Goal: Task Accomplishment & Management: Use online tool/utility

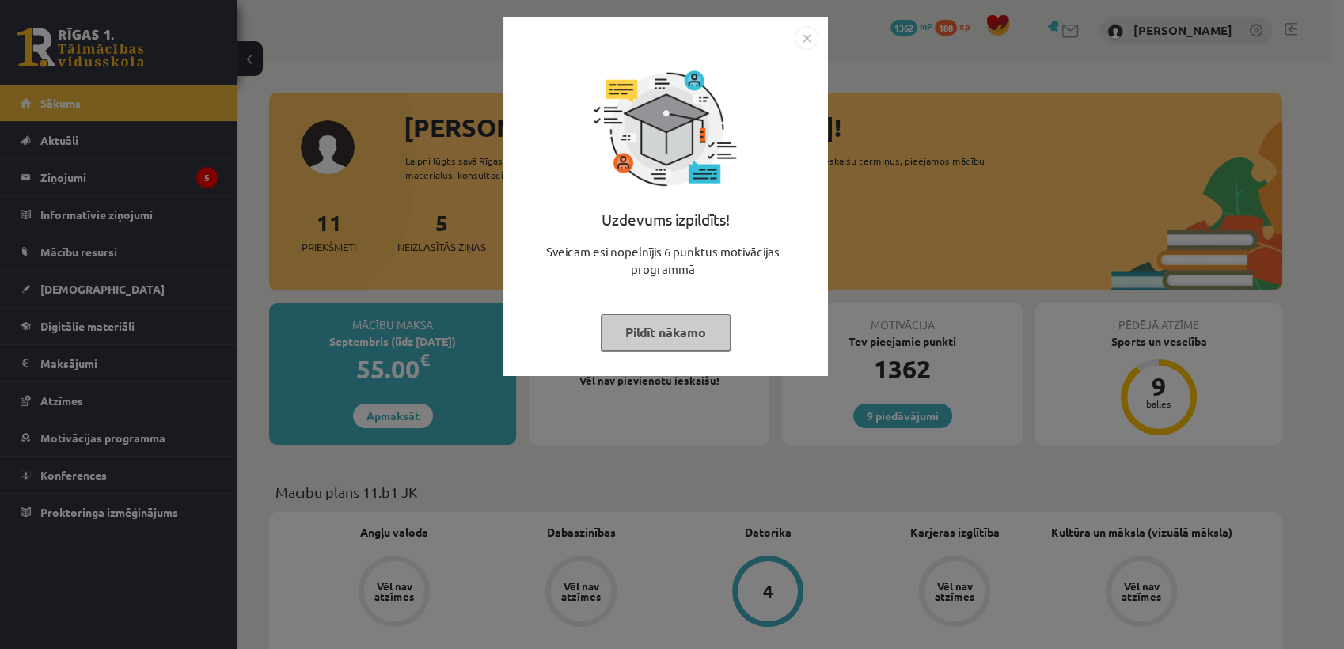
click at [657, 337] on button "Pildīt nākamo" at bounding box center [666, 332] width 130 height 36
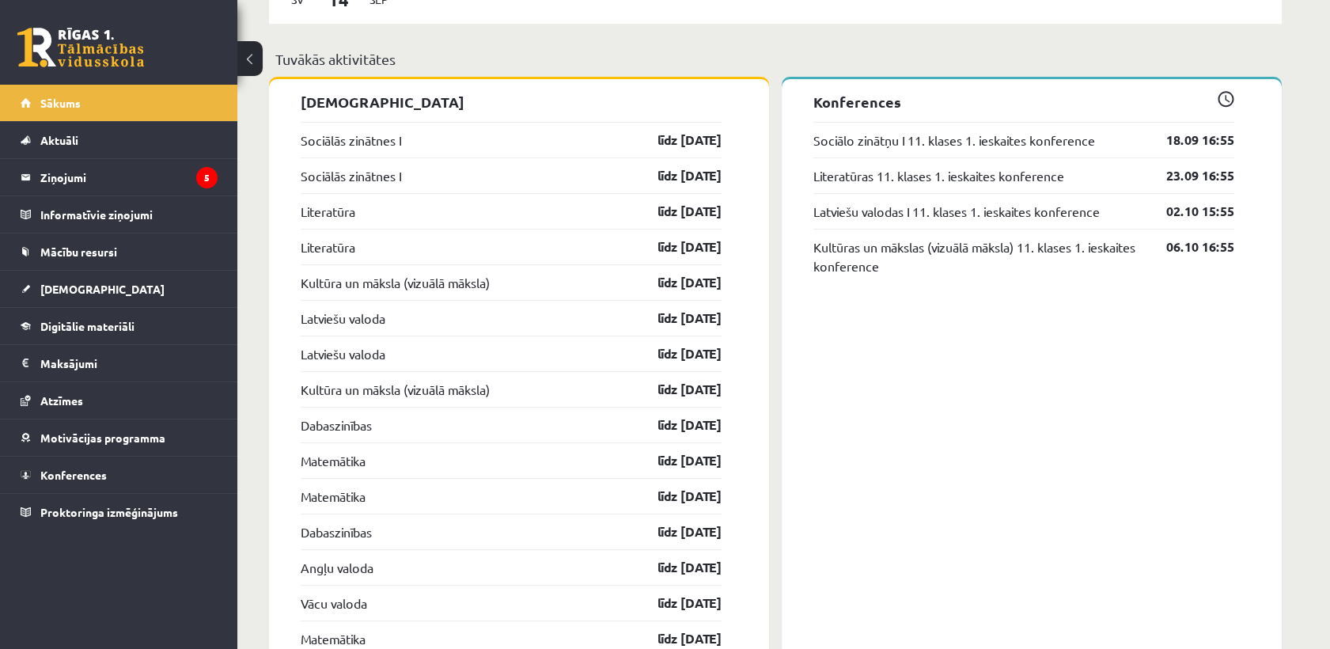
scroll to position [1387, 0]
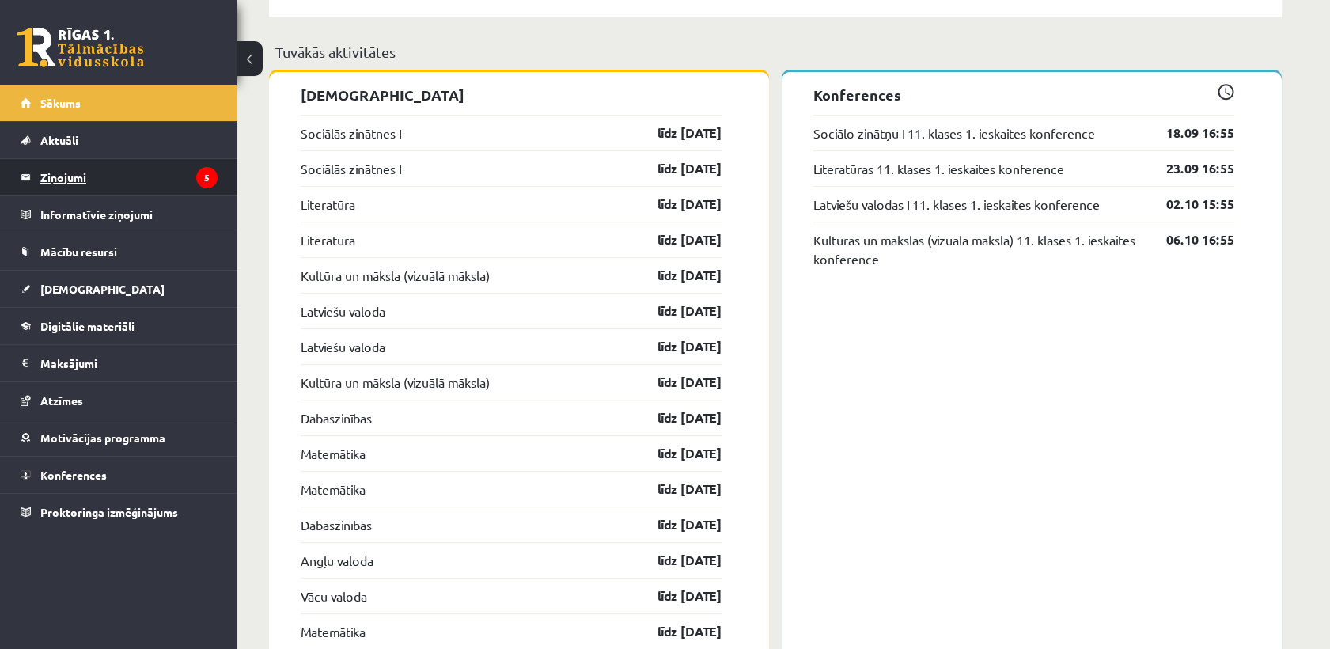
click at [117, 170] on legend "Ziņojumi 5" at bounding box center [128, 177] width 177 height 36
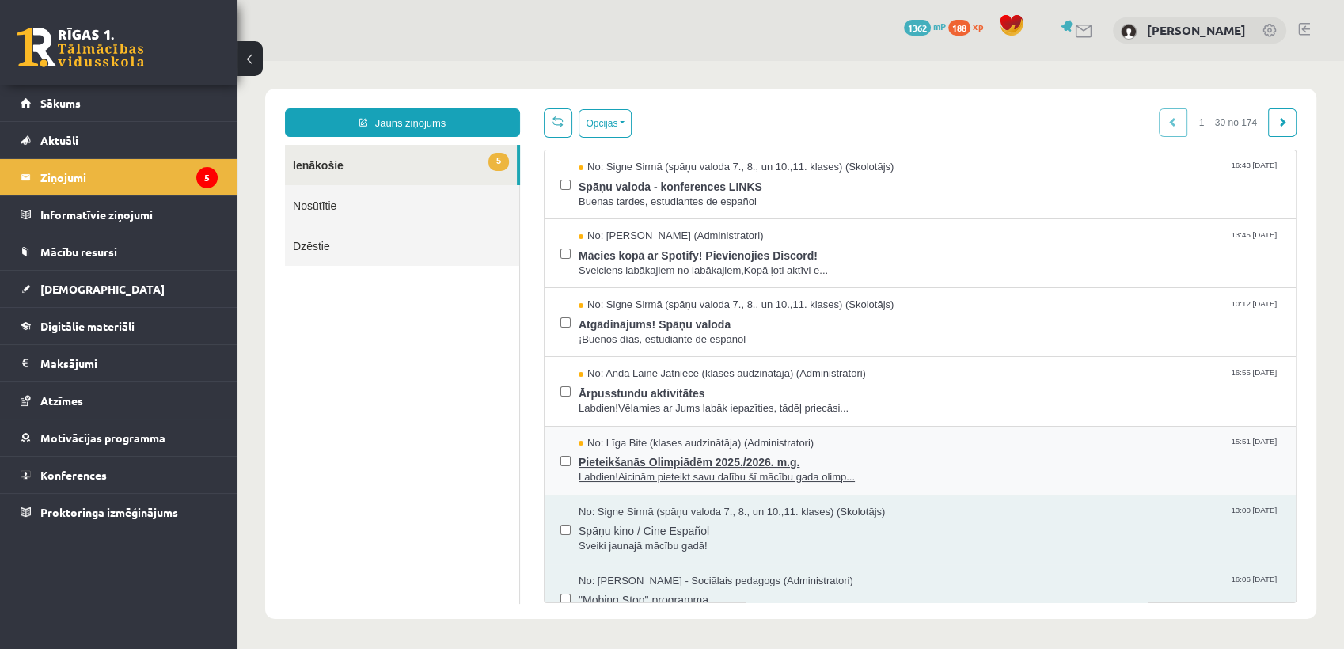
click at [683, 436] on span "No: Līga Bite (klases audzinātāja) (Administratori)" at bounding box center [696, 443] width 235 height 15
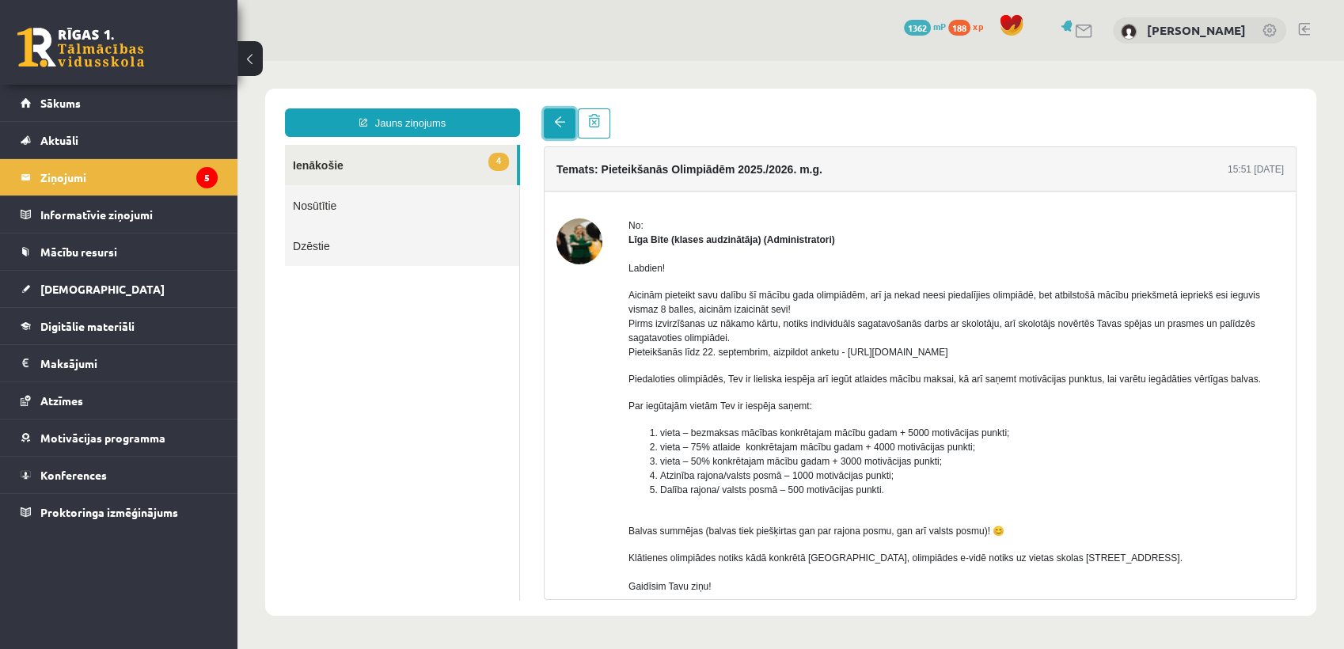
click at [544, 117] on link at bounding box center [560, 123] width 32 height 30
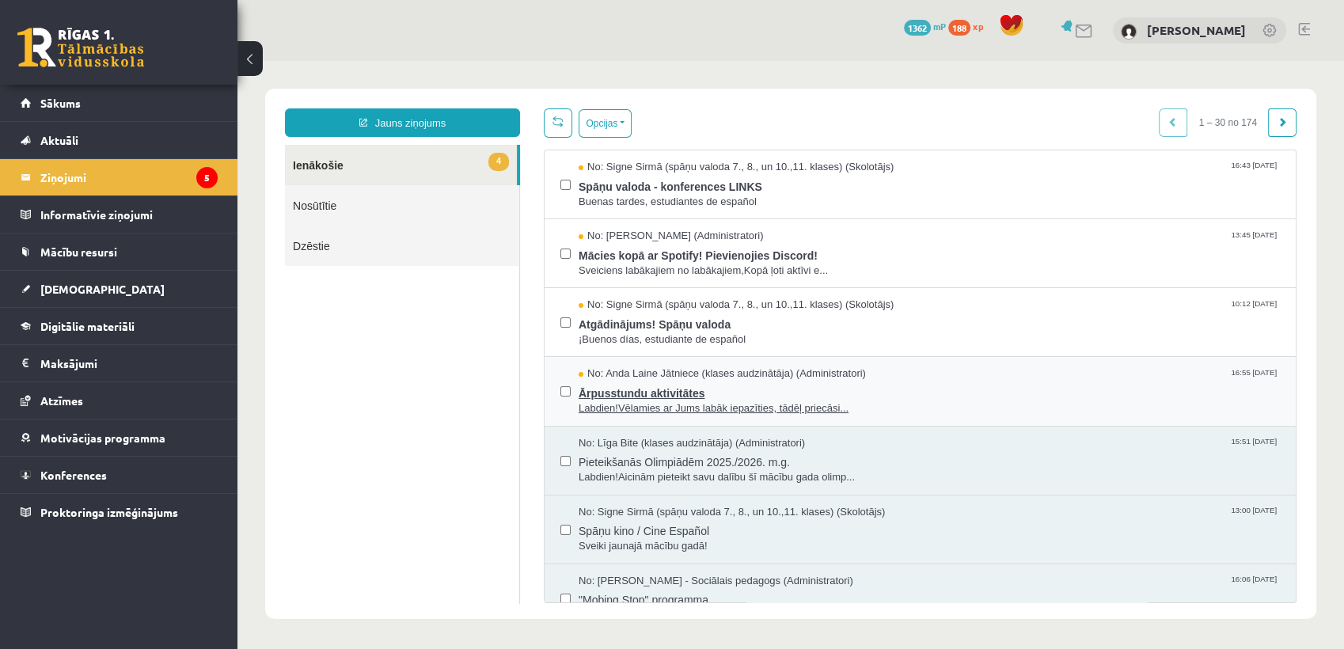
click at [703, 406] on span "Labdien!Vēlamies ar Jums labāk iepazīties, tādēļ priecāsi..." at bounding box center [929, 408] width 701 height 15
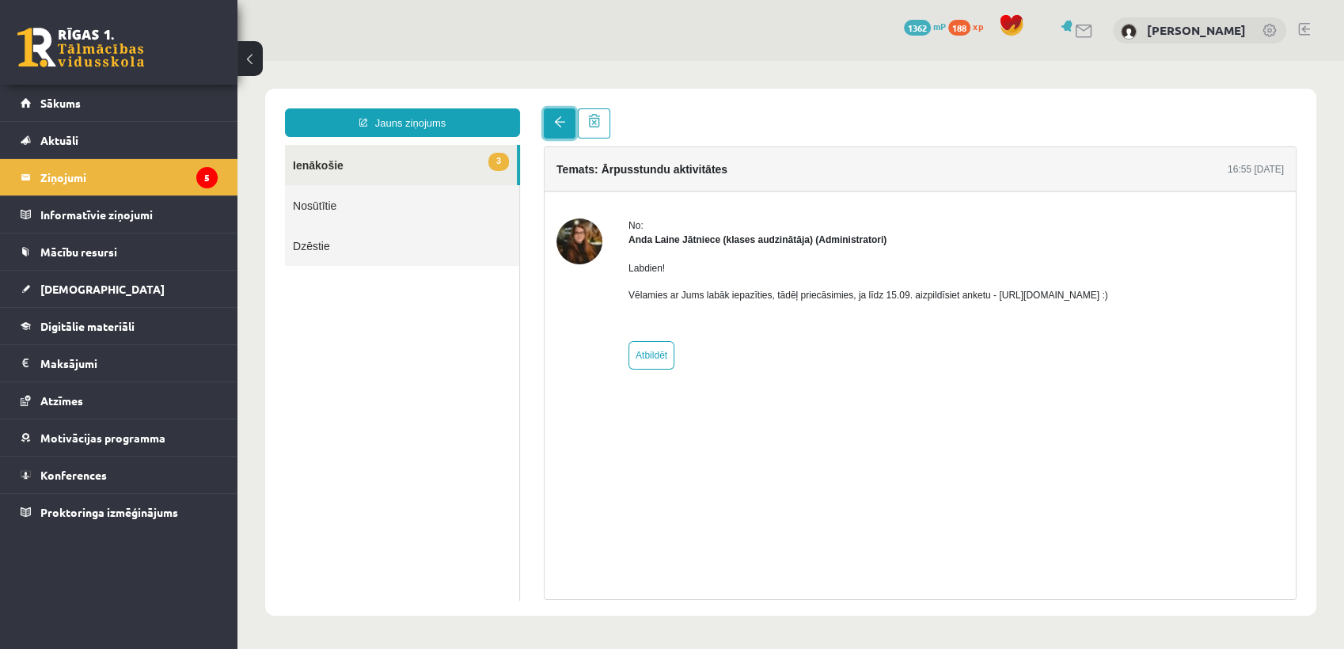
click at [556, 134] on link at bounding box center [560, 123] width 32 height 30
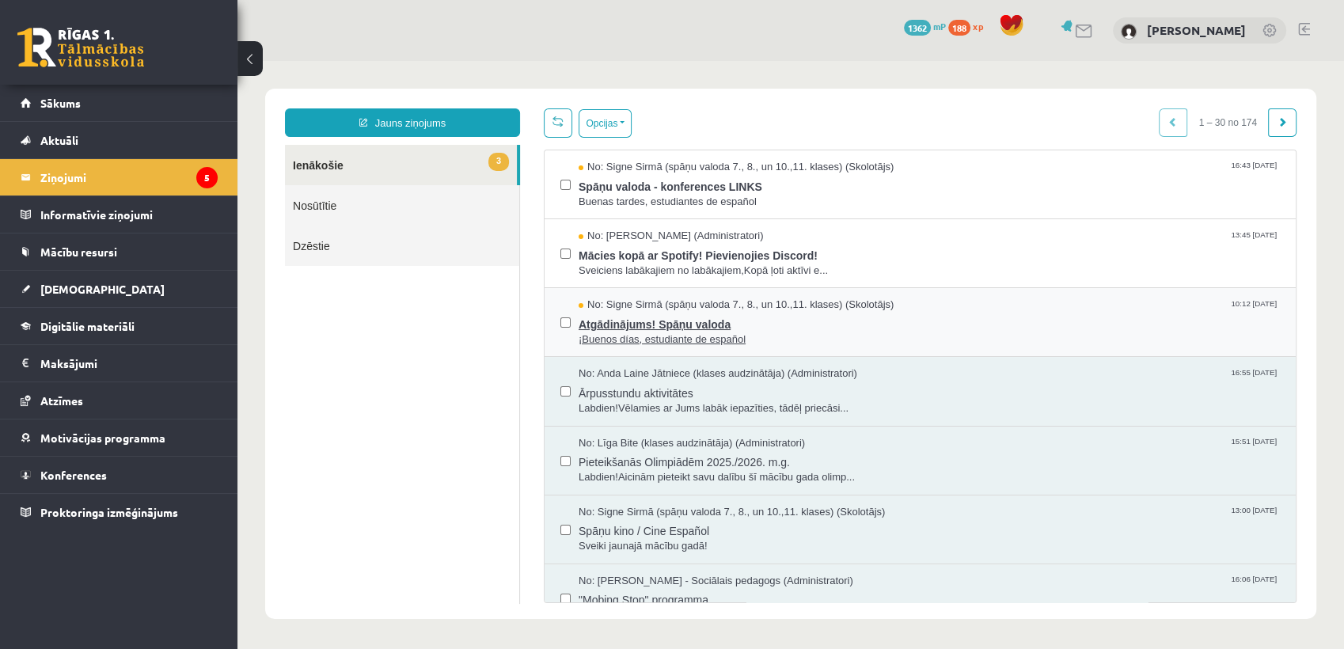
click at [785, 332] on span "¡Buenos días, estudiante de español" at bounding box center [929, 339] width 701 height 15
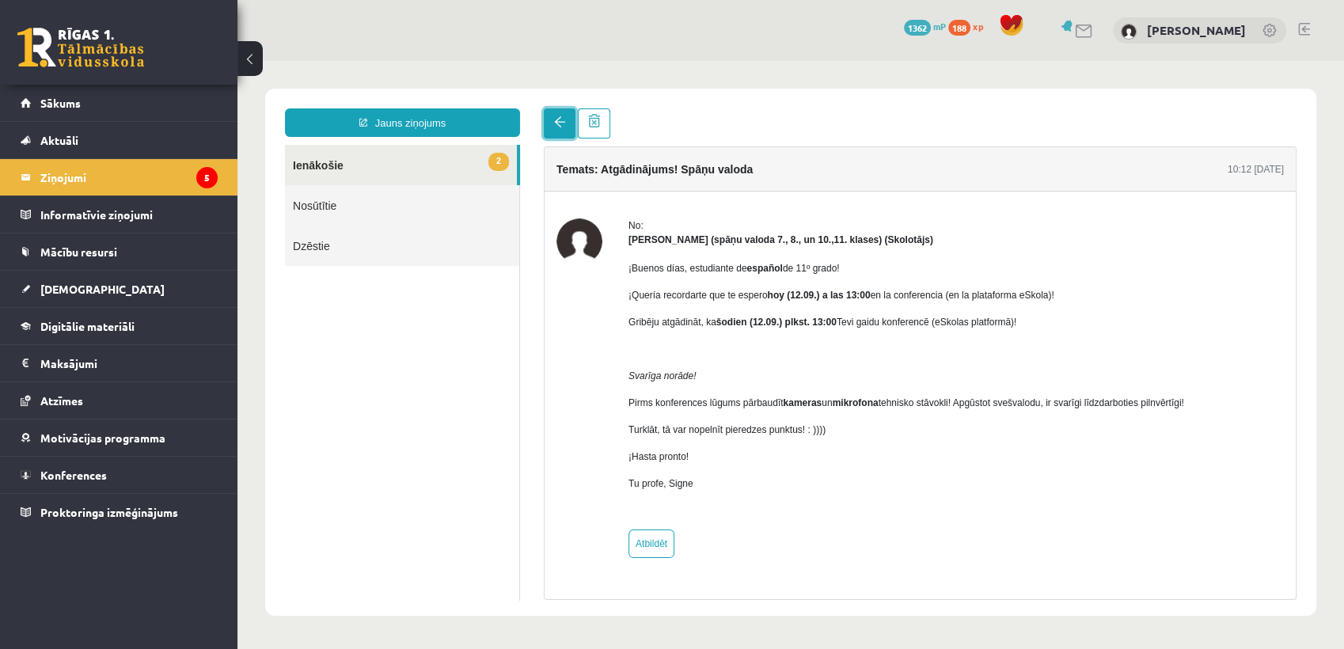
click at [571, 118] on link at bounding box center [560, 123] width 32 height 30
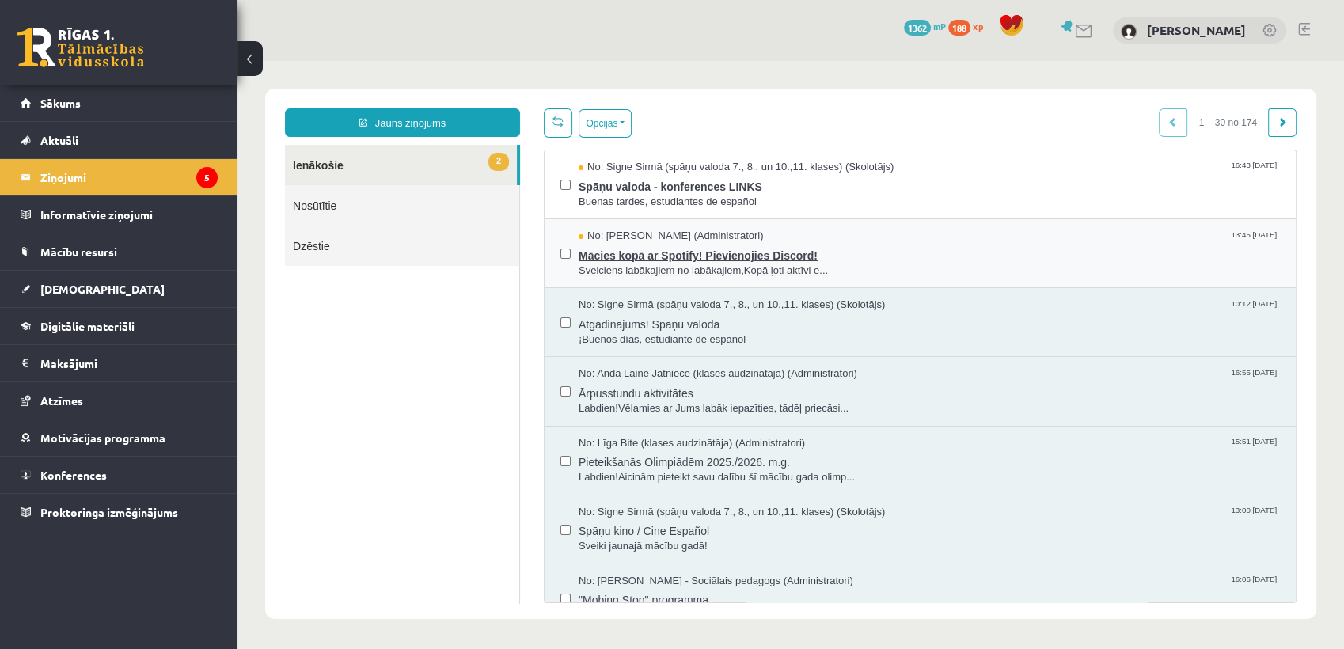
click at [717, 264] on span "Sveiciens labākajiem no labākajiem,Kopā ļoti aktīvi e..." at bounding box center [929, 271] width 701 height 15
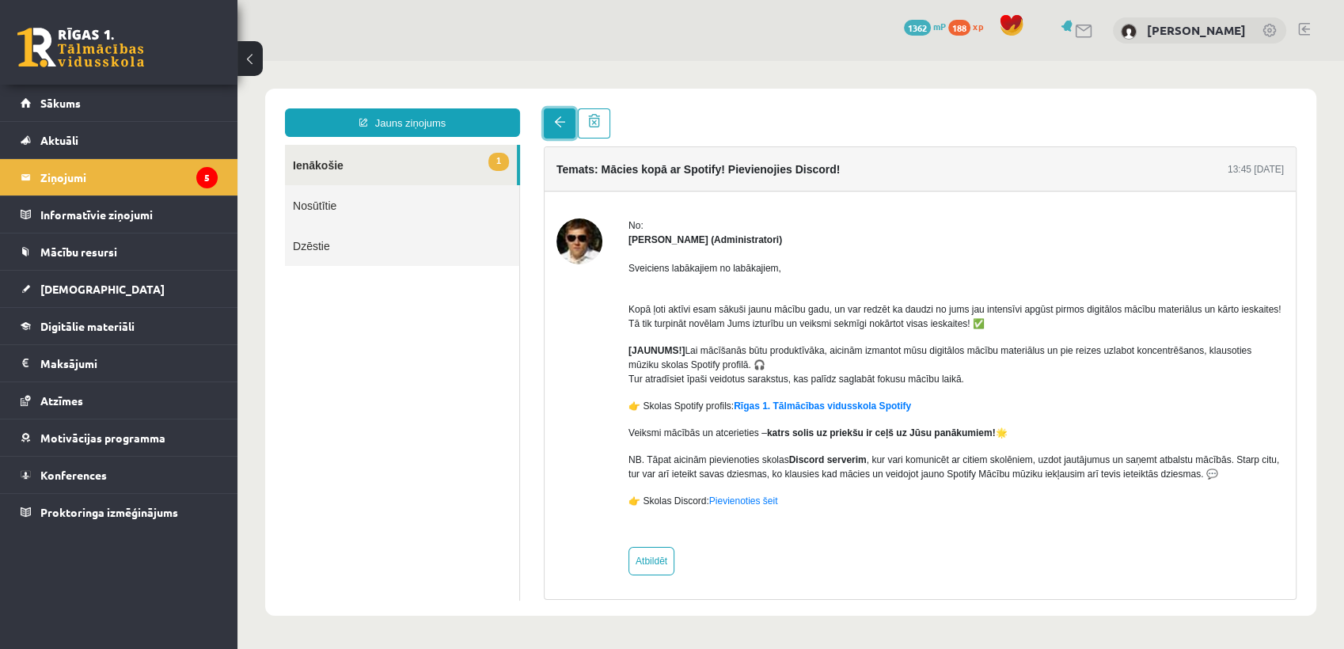
click at [565, 136] on link at bounding box center [560, 123] width 32 height 30
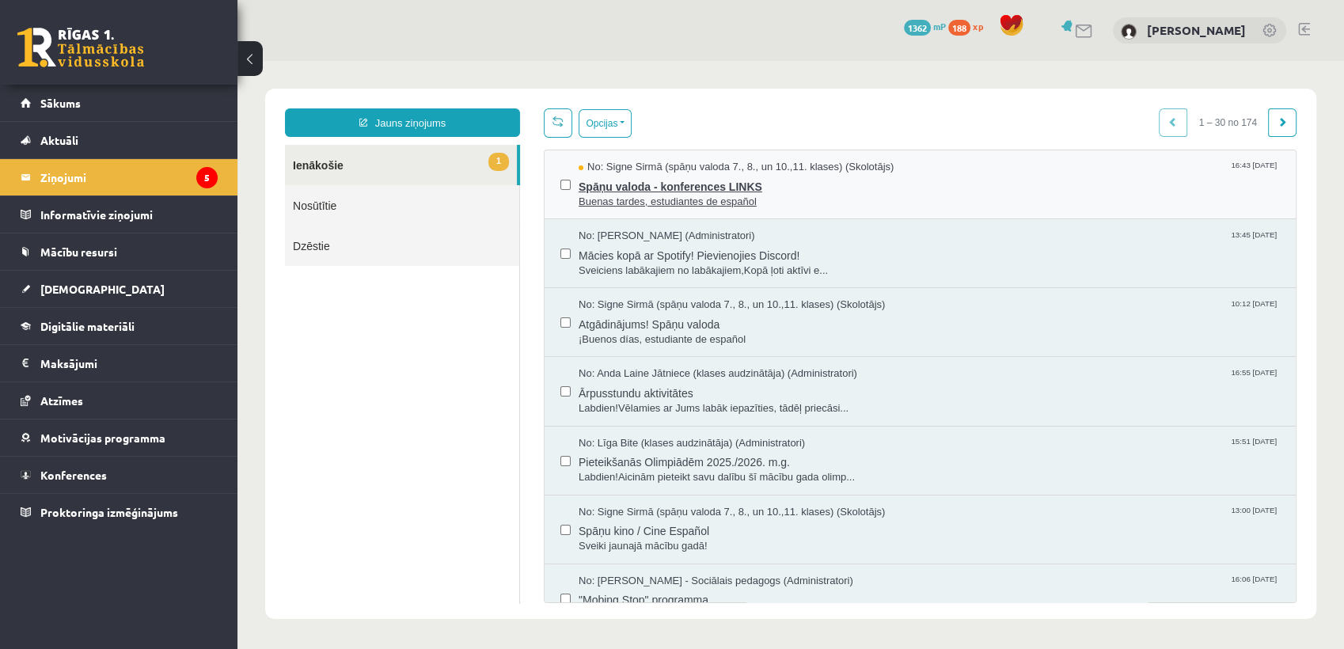
click at [818, 169] on span "No: Signe Sirmā (spāņu valoda 7., 8., un 10.,11. klases) (Skolotājs)" at bounding box center [736, 167] width 315 height 15
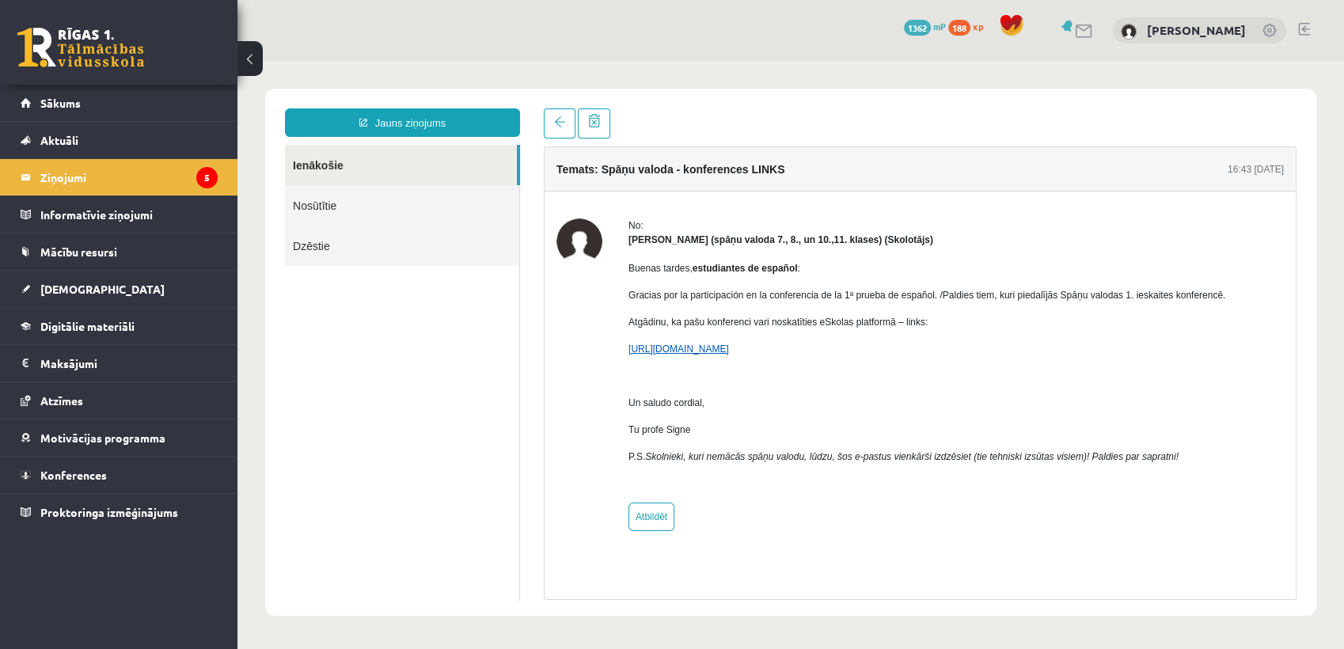
click at [729, 351] on link "https://bbb.r1tv.lv/playback/presentation/2.0/playback.html?meetingId=43f040dc5…" at bounding box center [678, 348] width 101 height 11
click at [849, 324] on span "Atgādinu, ka pašu konferenci vari noskatīties eSkolas platformā – links:" at bounding box center [777, 322] width 299 height 11
click at [556, 131] on link at bounding box center [560, 123] width 32 height 30
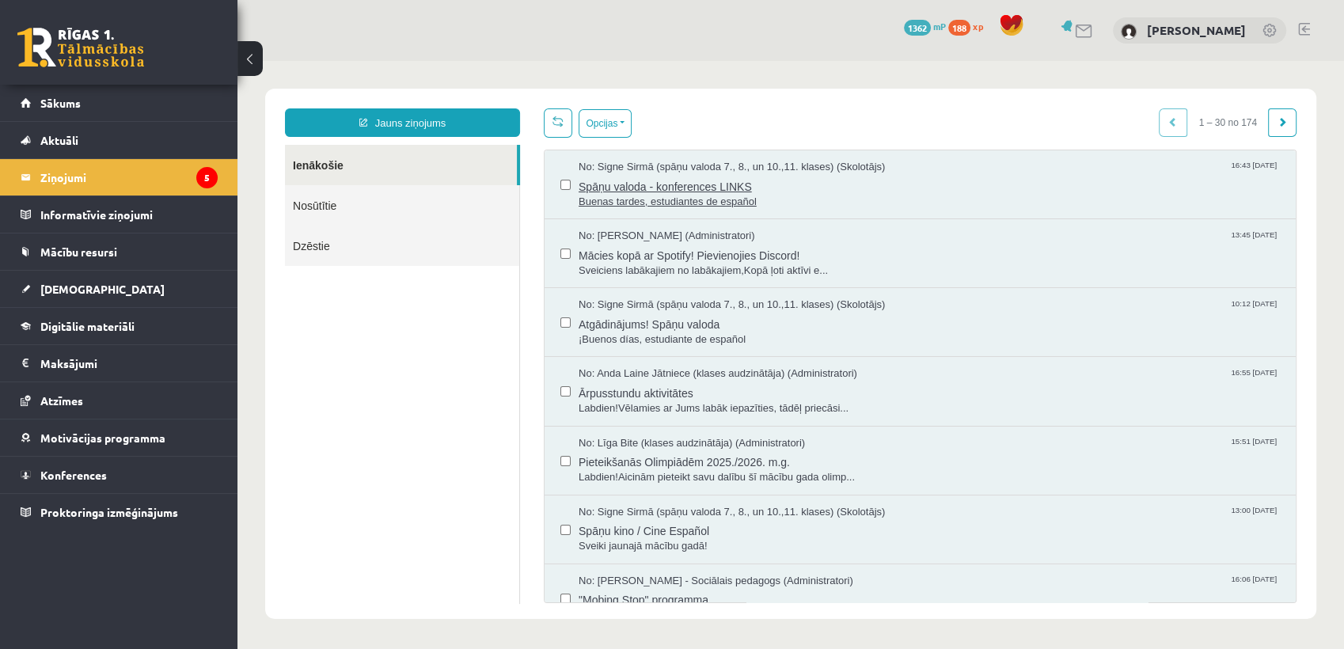
click at [685, 161] on span "No: Signe Sirmā (spāņu valoda 7., 8., un 10.,11. klases) (Skolotājs)" at bounding box center [732, 167] width 306 height 15
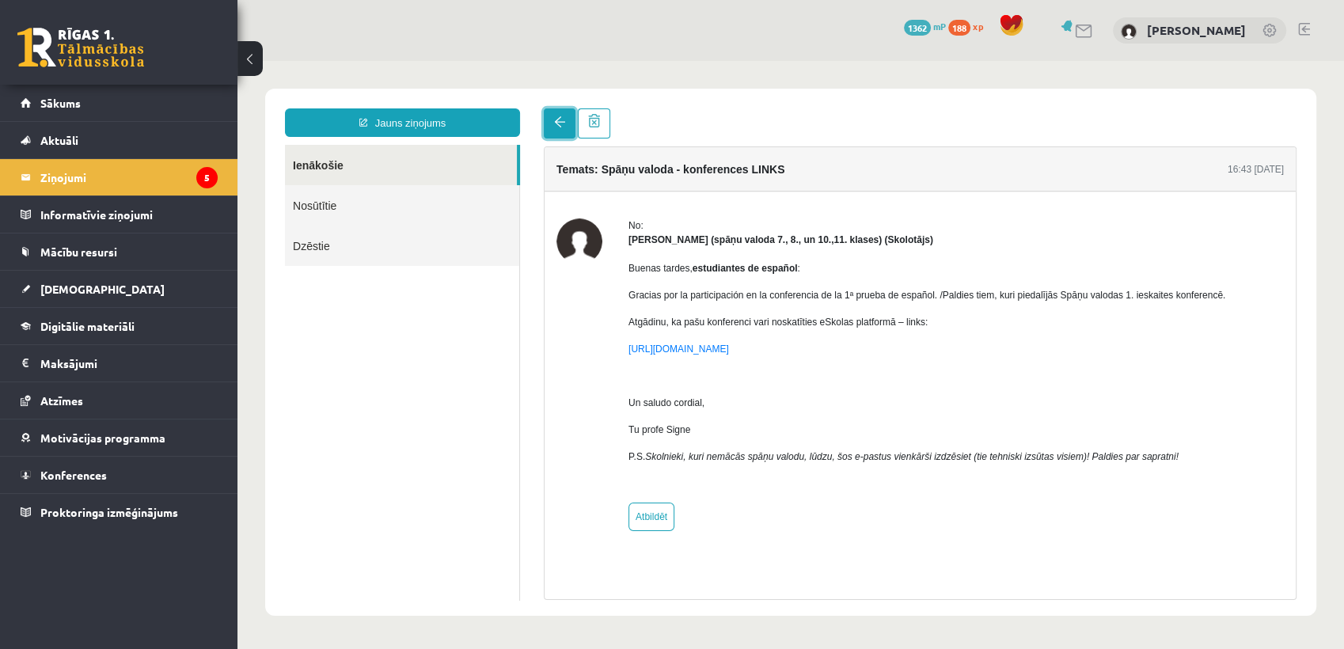
click at [555, 111] on link at bounding box center [560, 123] width 32 height 30
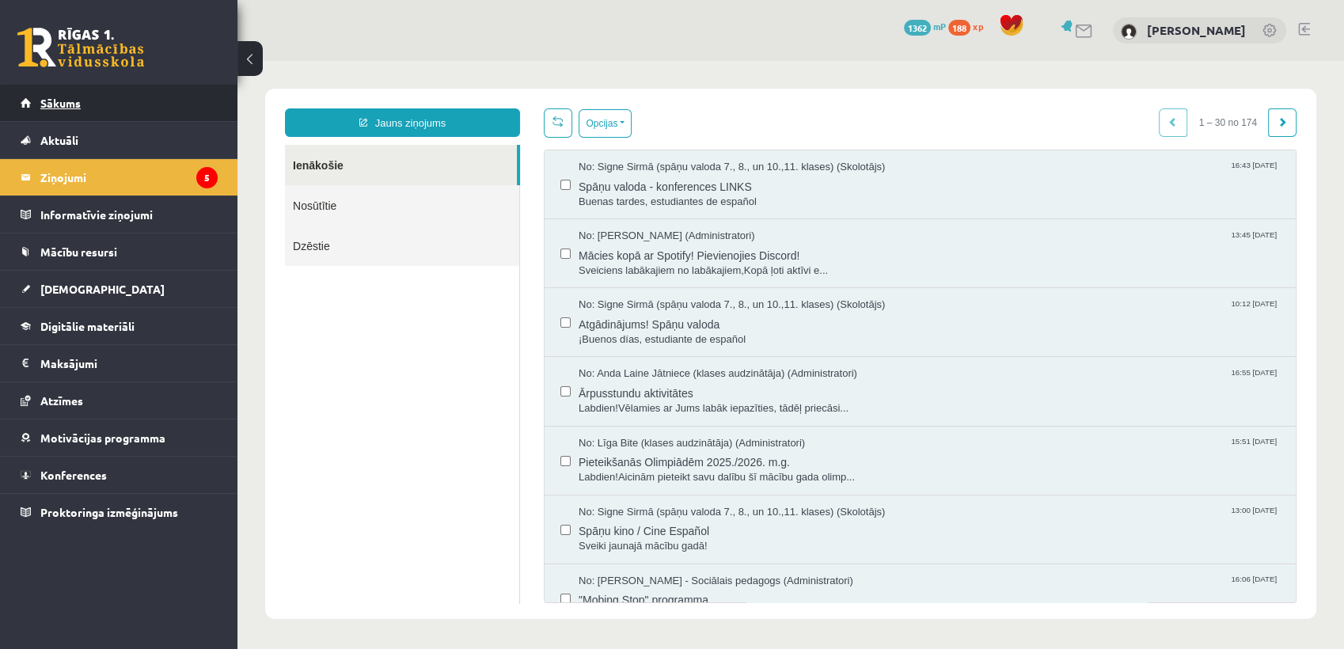
click at [157, 111] on link "Sākums" at bounding box center [119, 103] width 197 height 36
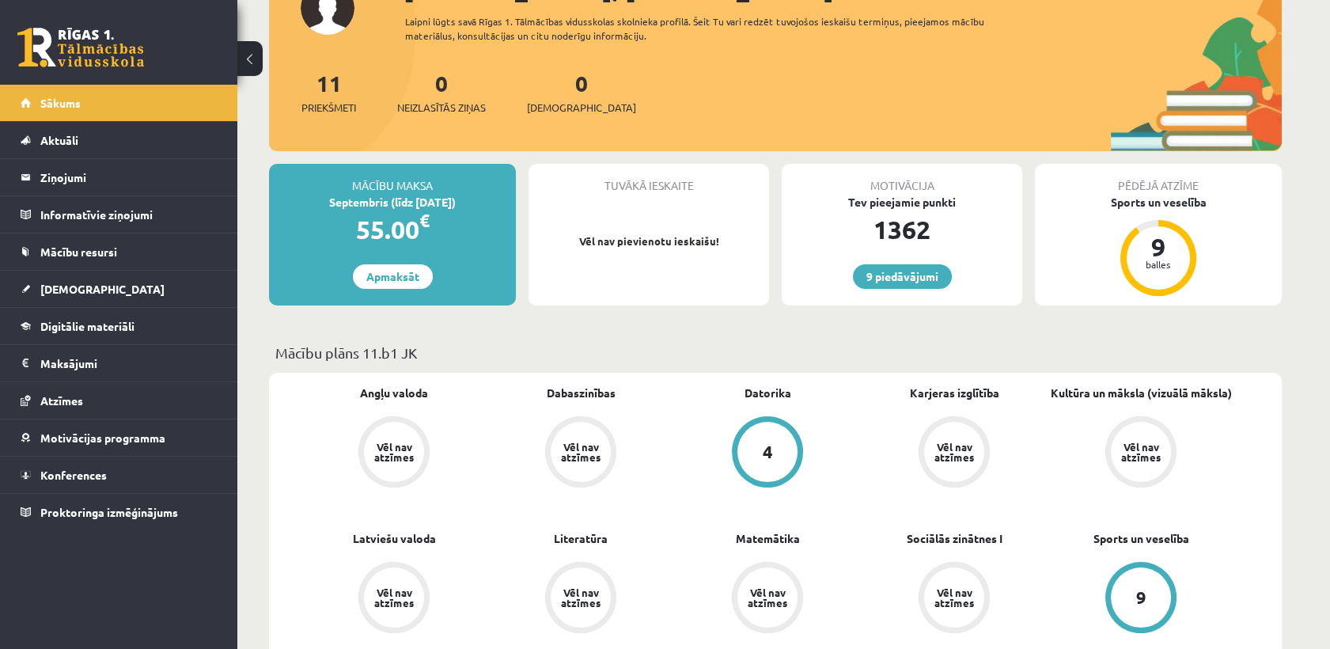
scroll to position [427, 0]
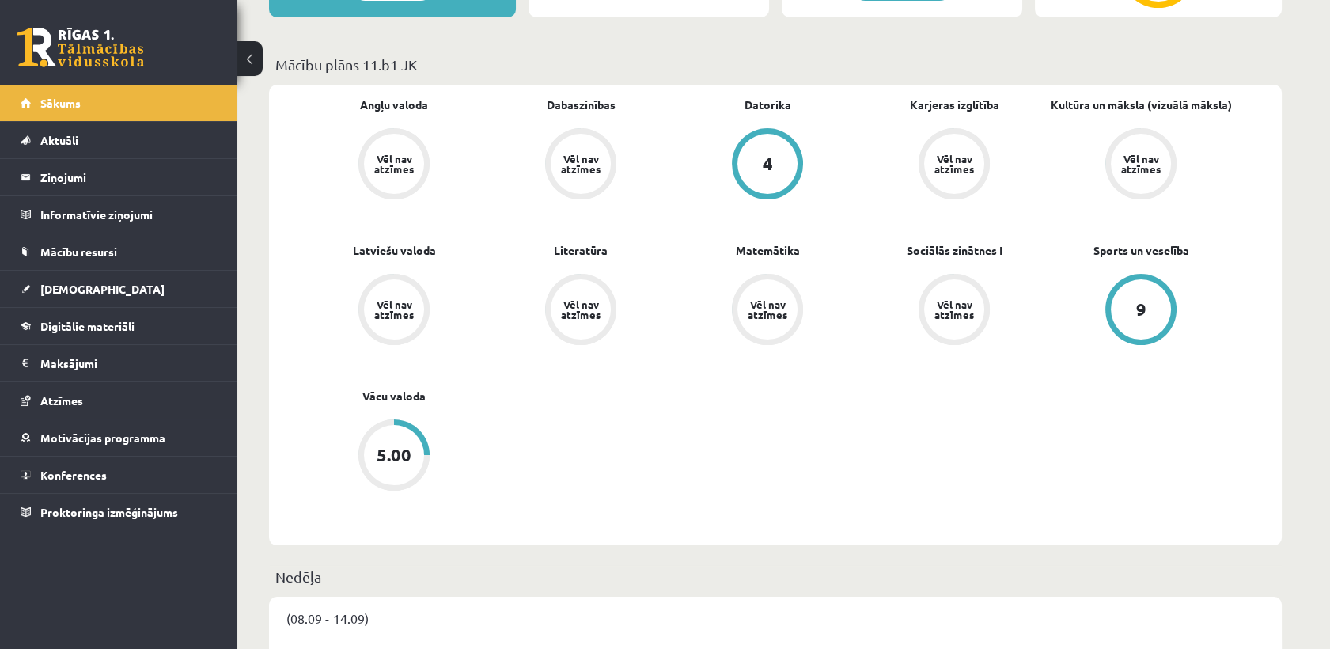
click at [390, 460] on div "5.00" at bounding box center [394, 454] width 35 height 17
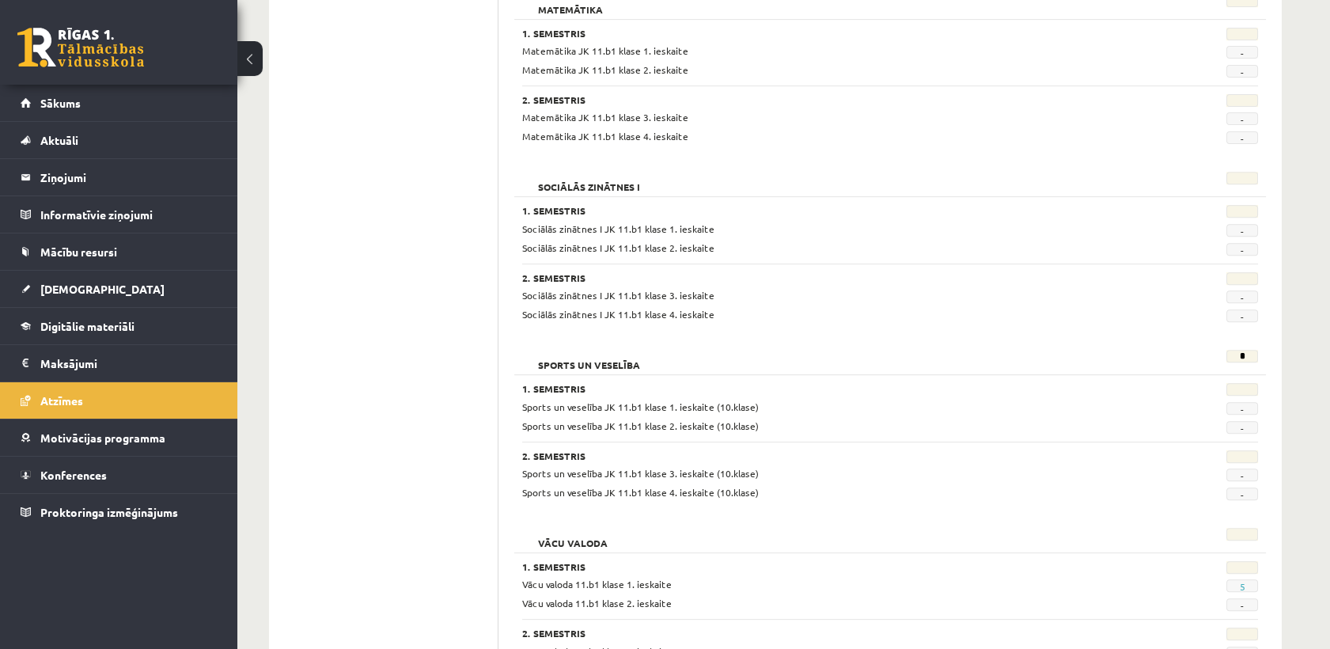
scroll to position [1427, 0]
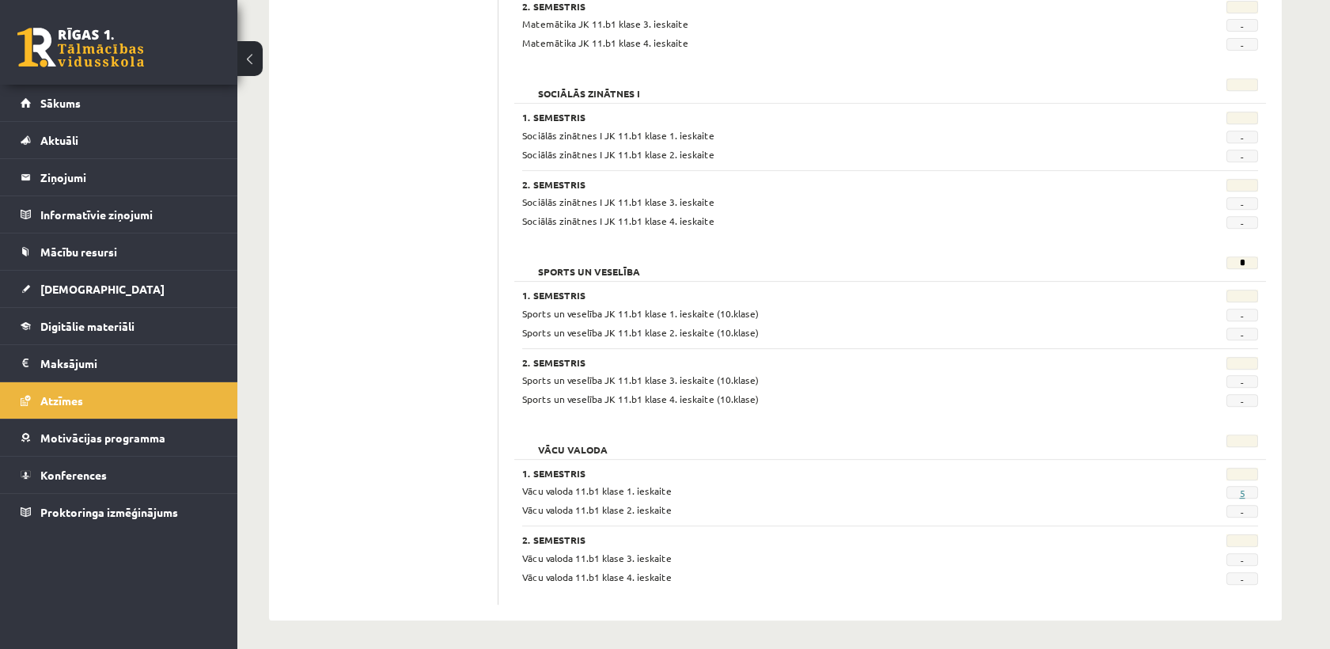
click at [1240, 495] on link "5" at bounding box center [1242, 493] width 6 height 13
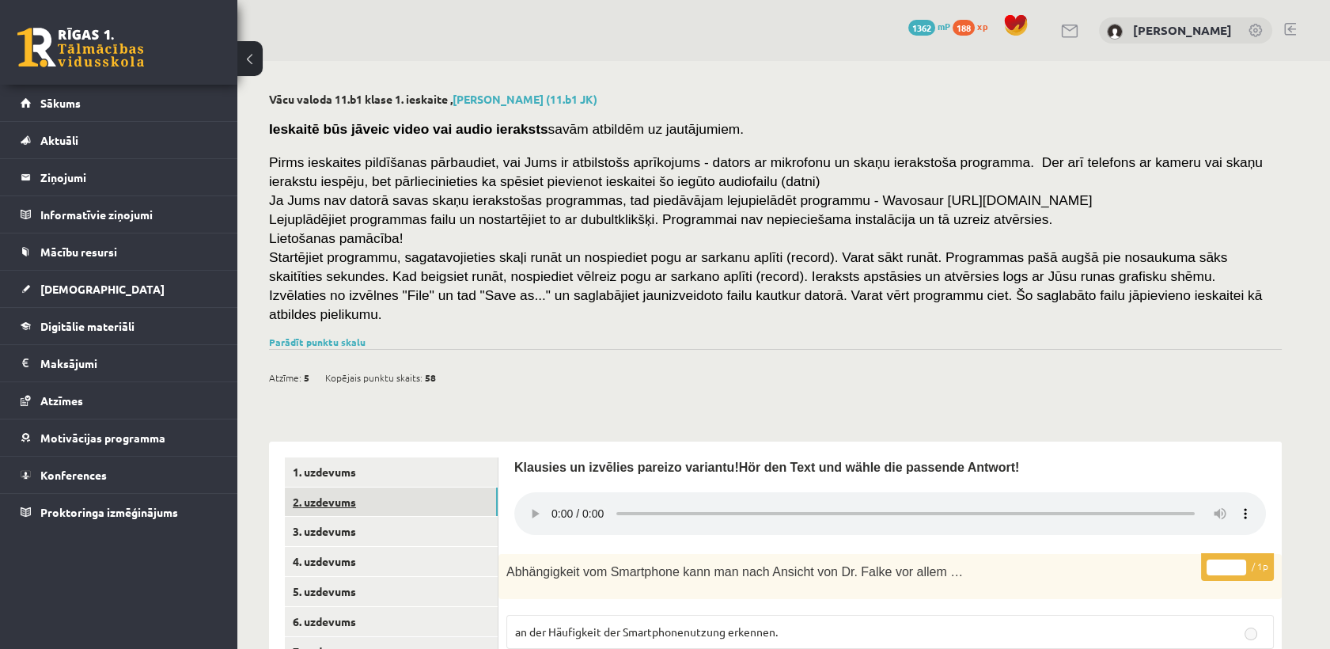
click at [359, 488] on link "2. uzdevums" at bounding box center [391, 502] width 213 height 29
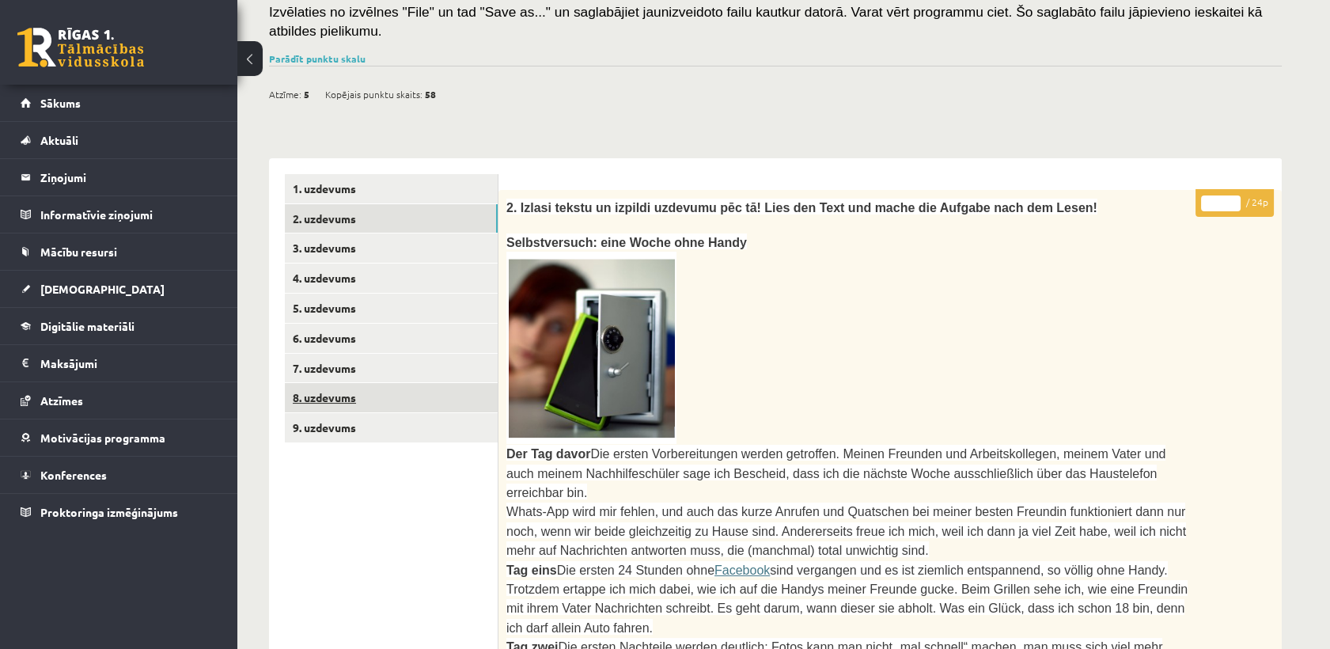
scroll to position [276, 0]
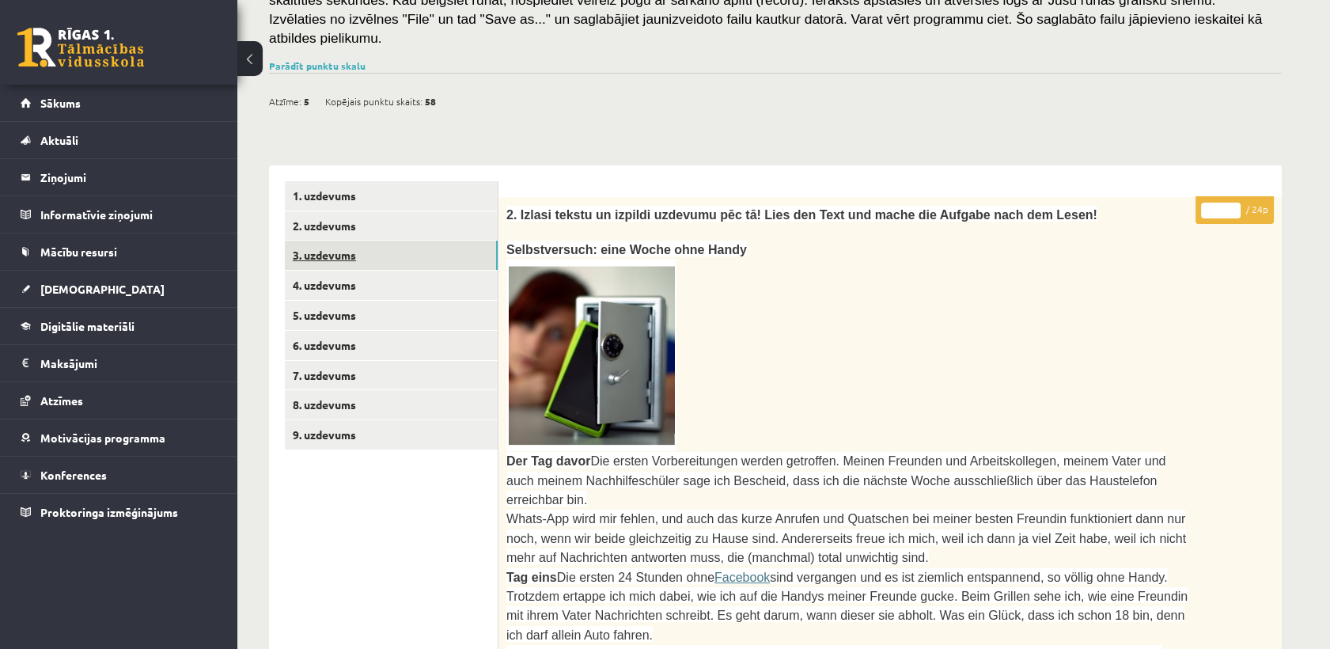
click at [405, 241] on link "3. uzdevums" at bounding box center [391, 255] width 213 height 29
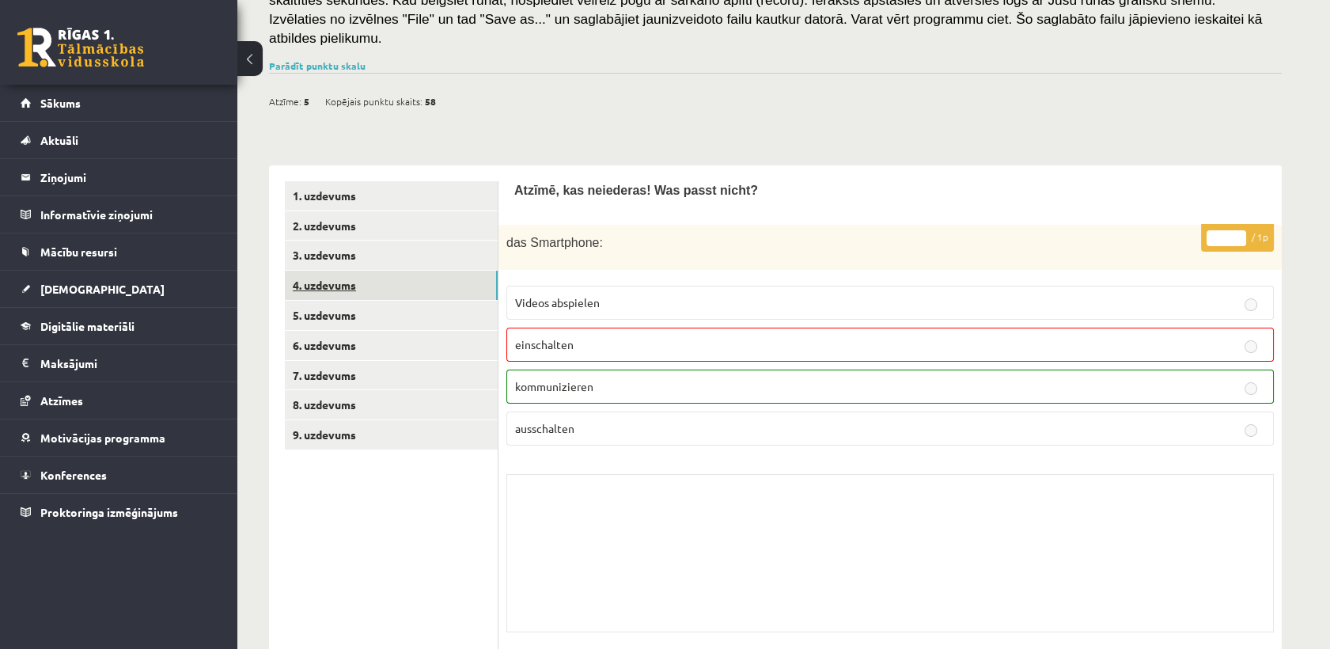
click at [420, 271] on link "4. uzdevums" at bounding box center [391, 285] width 213 height 29
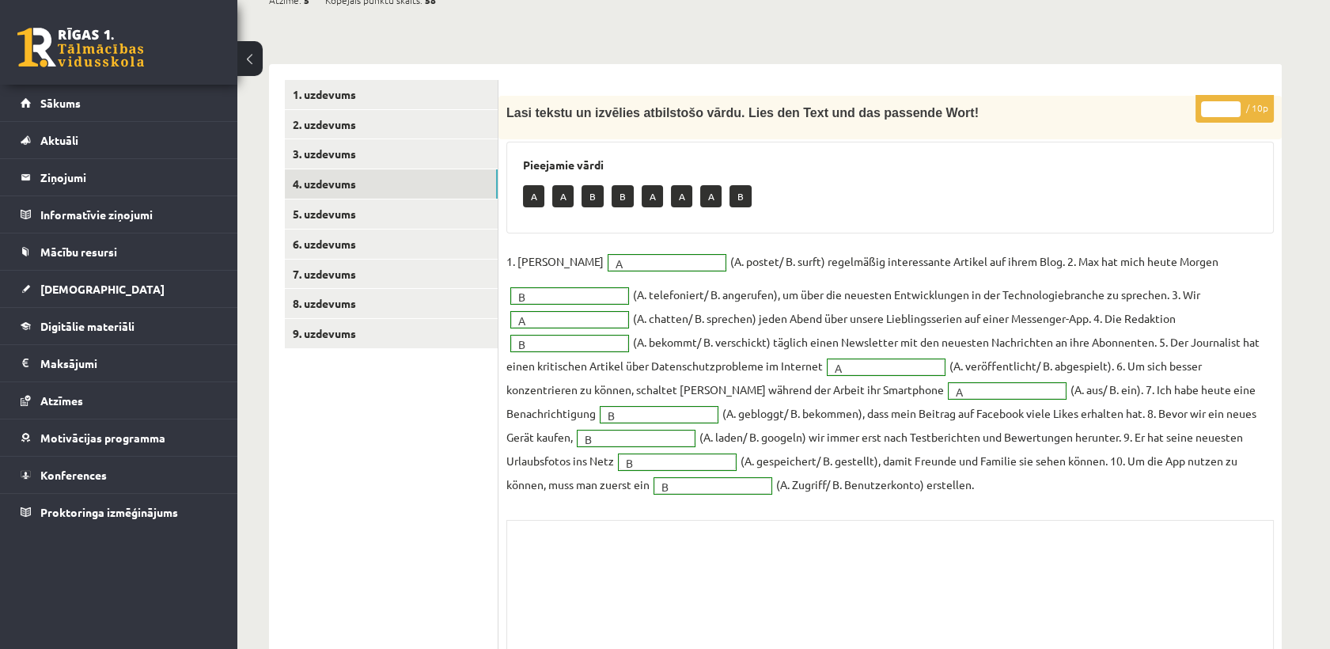
scroll to position [443, 0]
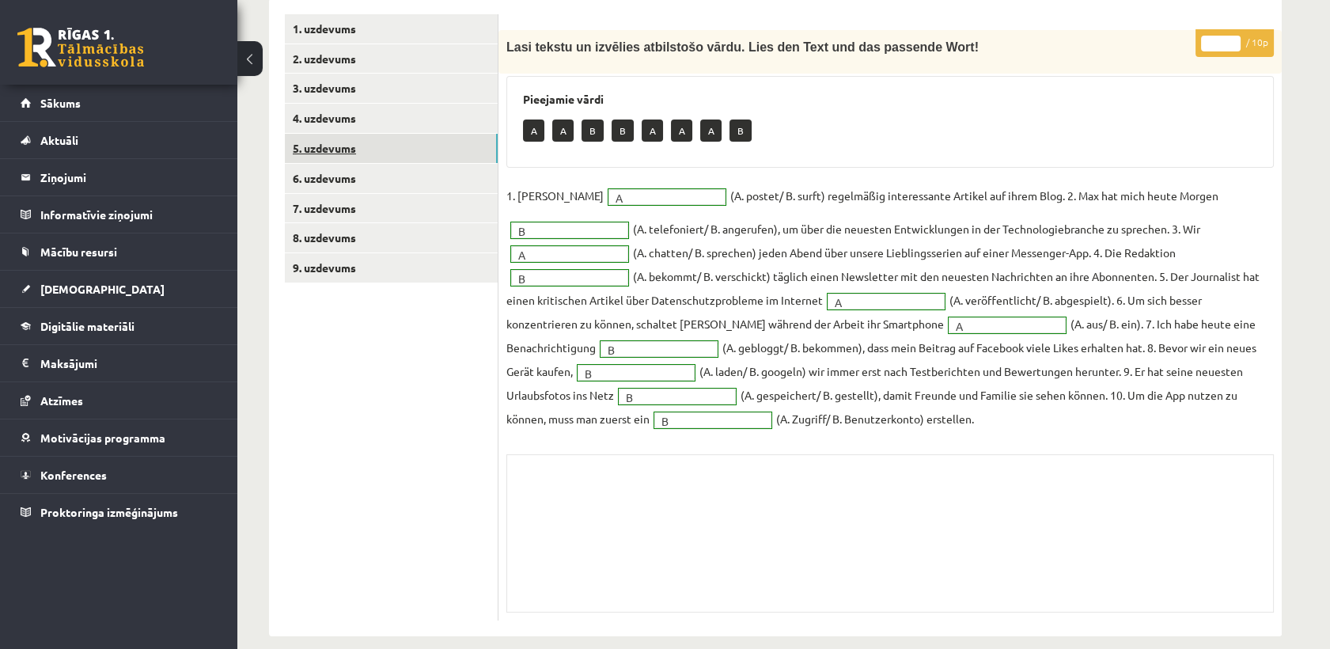
click at [398, 134] on link "5. uzdevums" at bounding box center [391, 148] width 213 height 29
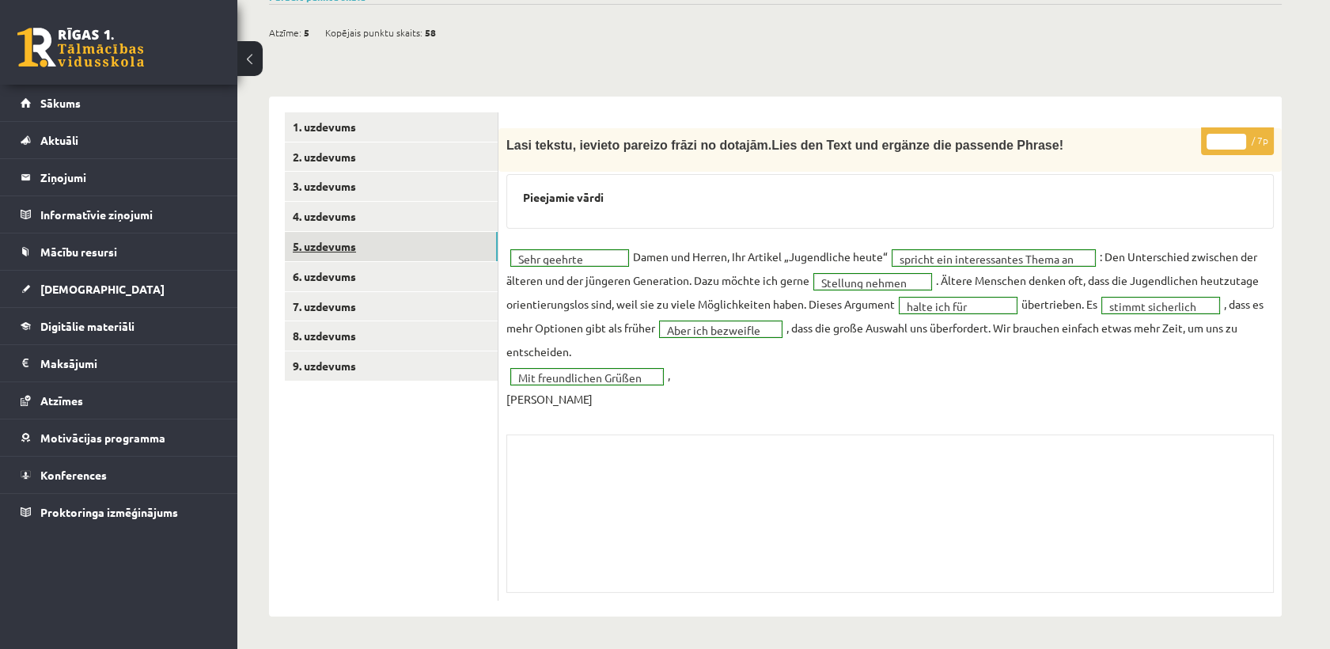
scroll to position [324, 0]
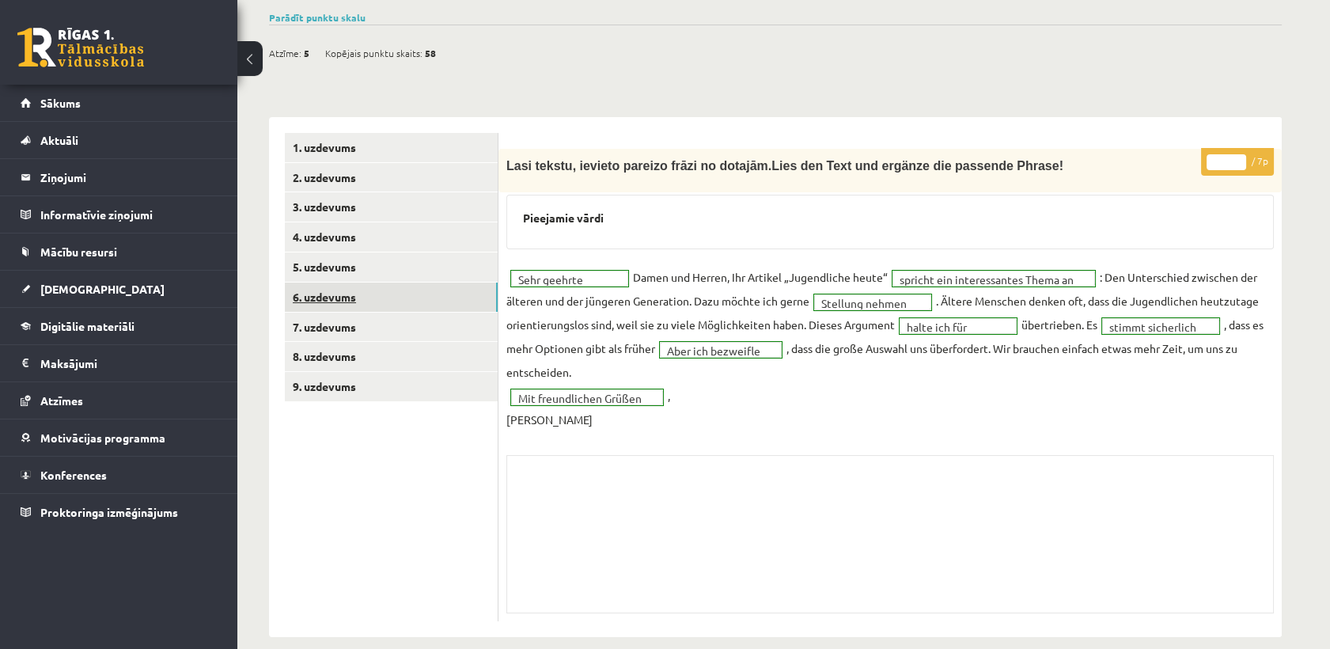
click at [396, 283] on link "6. uzdevums" at bounding box center [391, 297] width 213 height 29
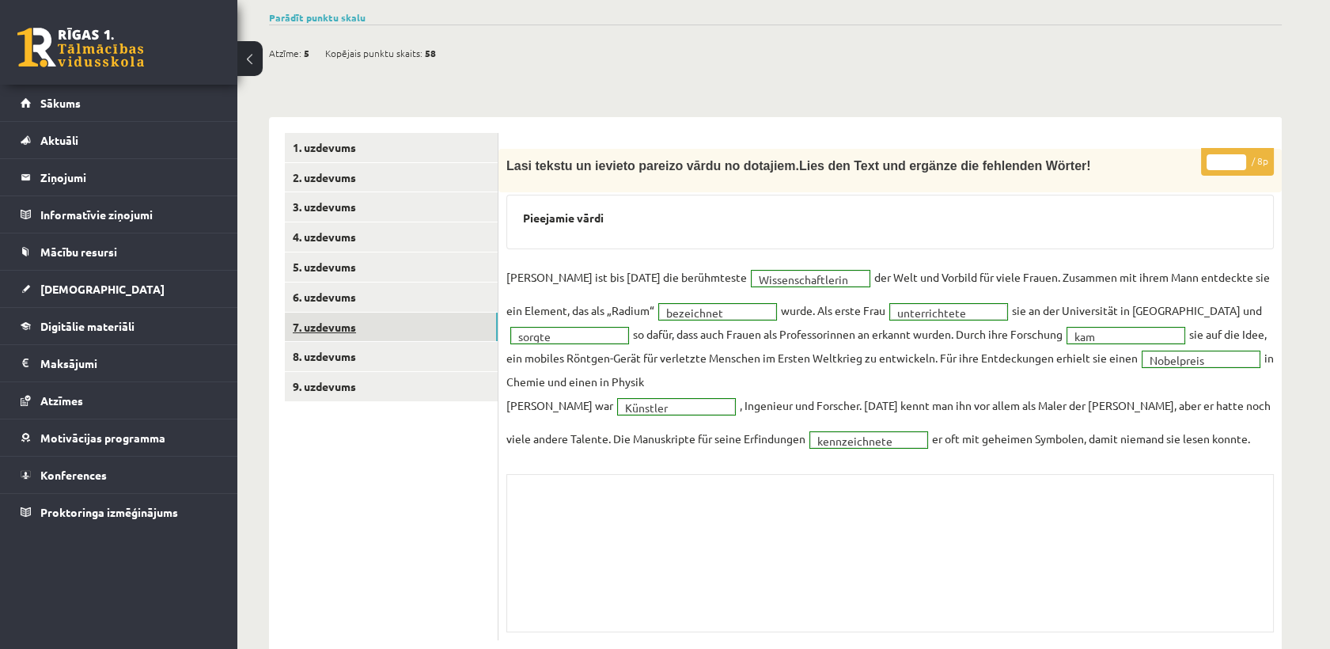
click at [418, 313] on link "7. uzdevums" at bounding box center [391, 327] width 213 height 29
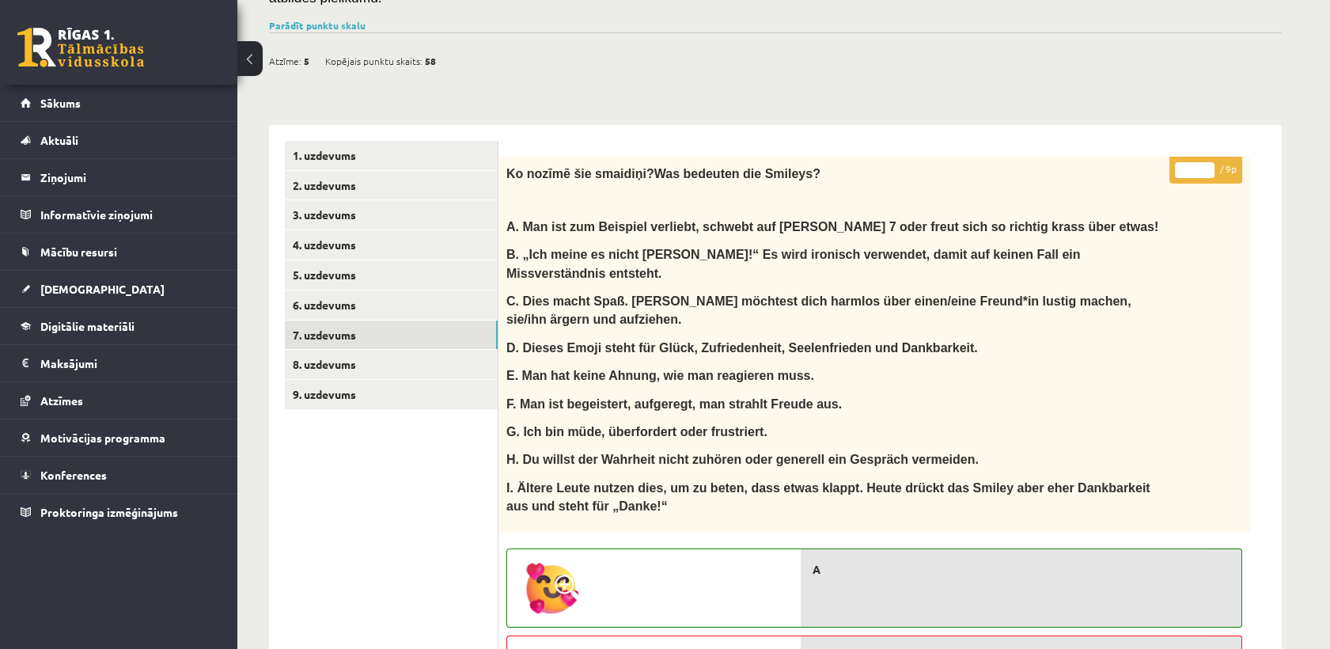
scroll to position [314, 0]
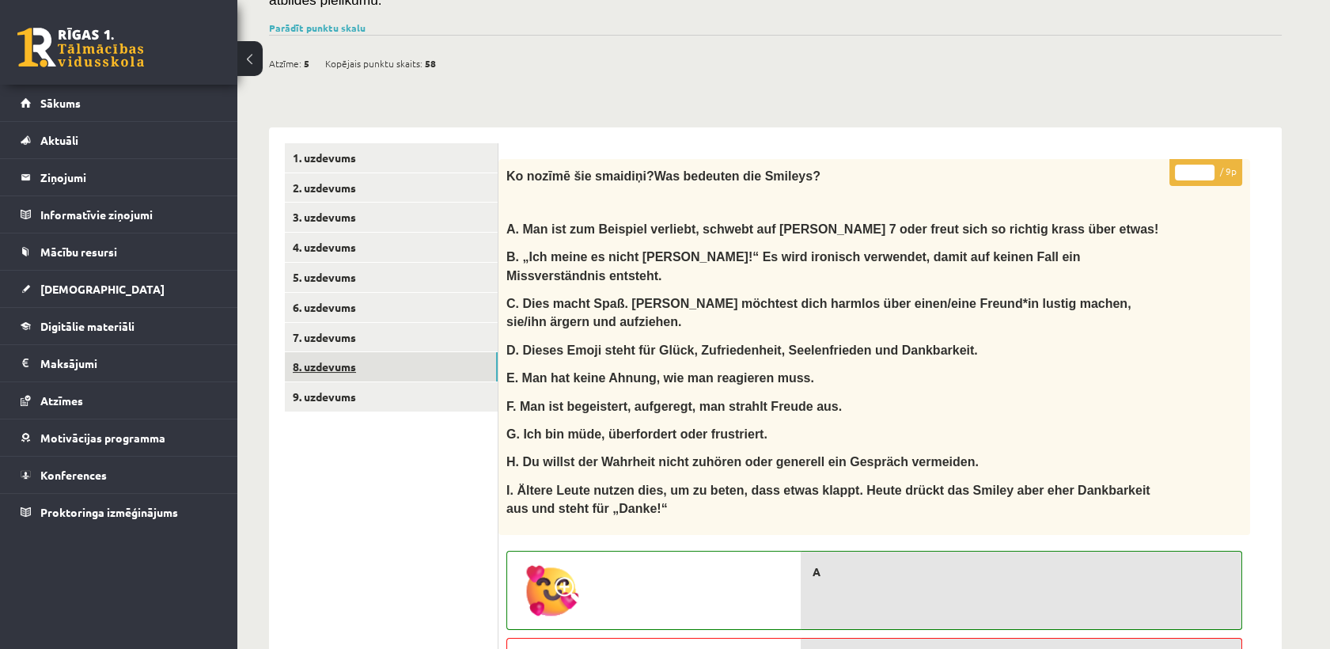
click at [351, 352] on link "8. uzdevums" at bounding box center [391, 366] width 213 height 29
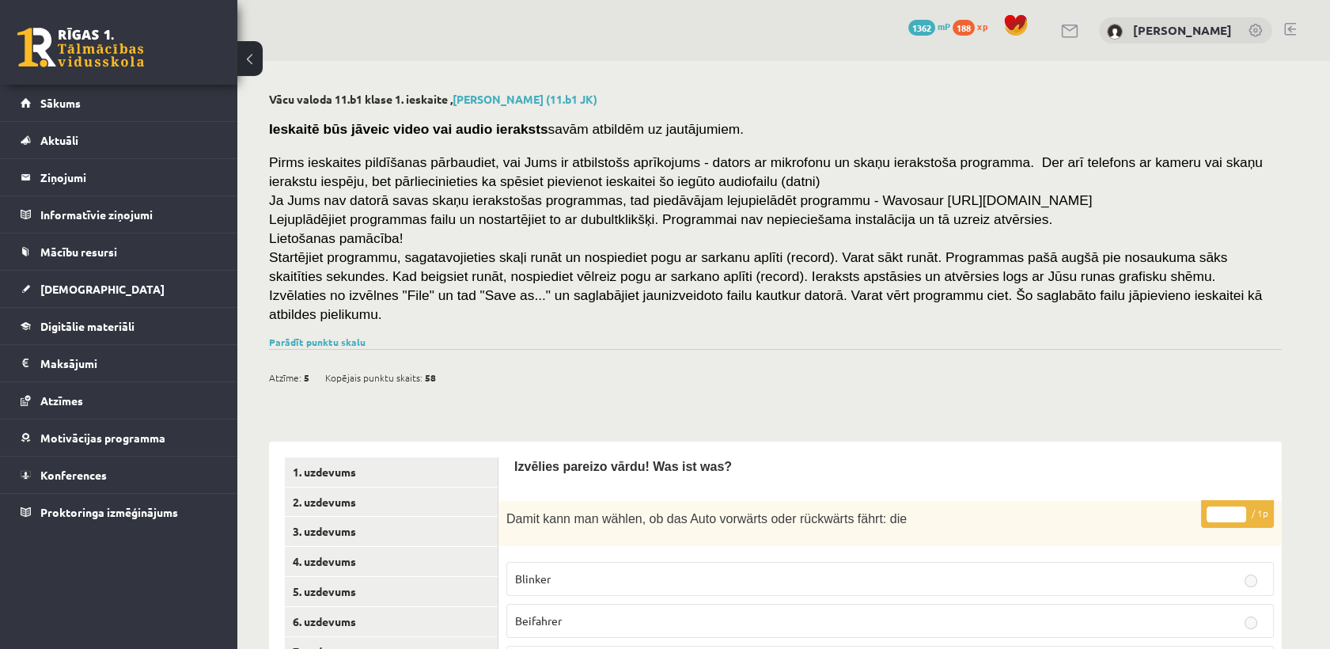
scroll to position [368, 0]
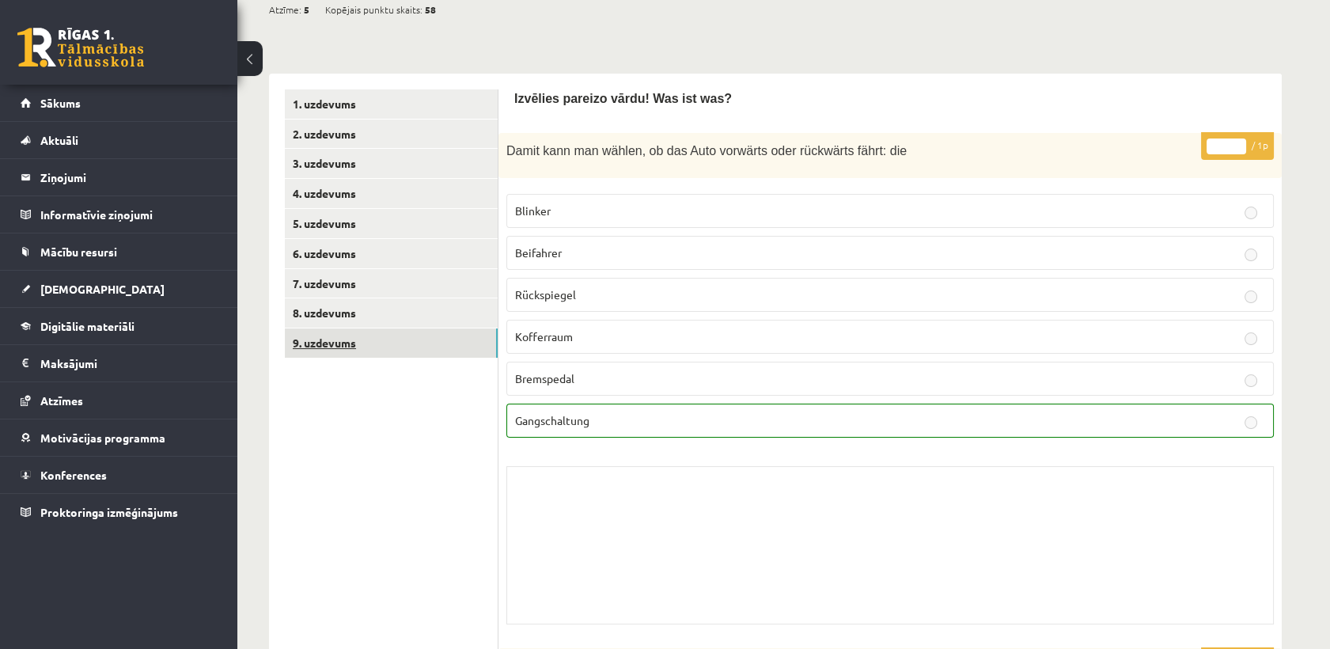
click at [377, 328] on link "9. uzdevums" at bounding box center [391, 342] width 213 height 29
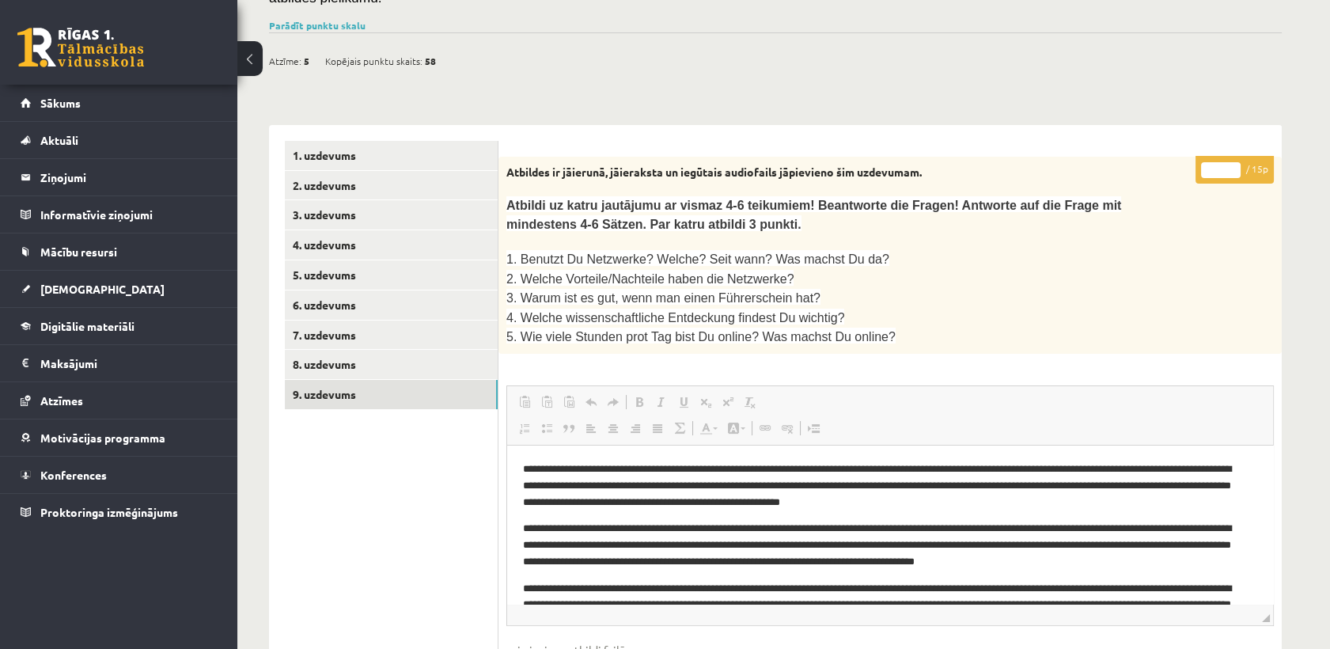
scroll to position [114, 0]
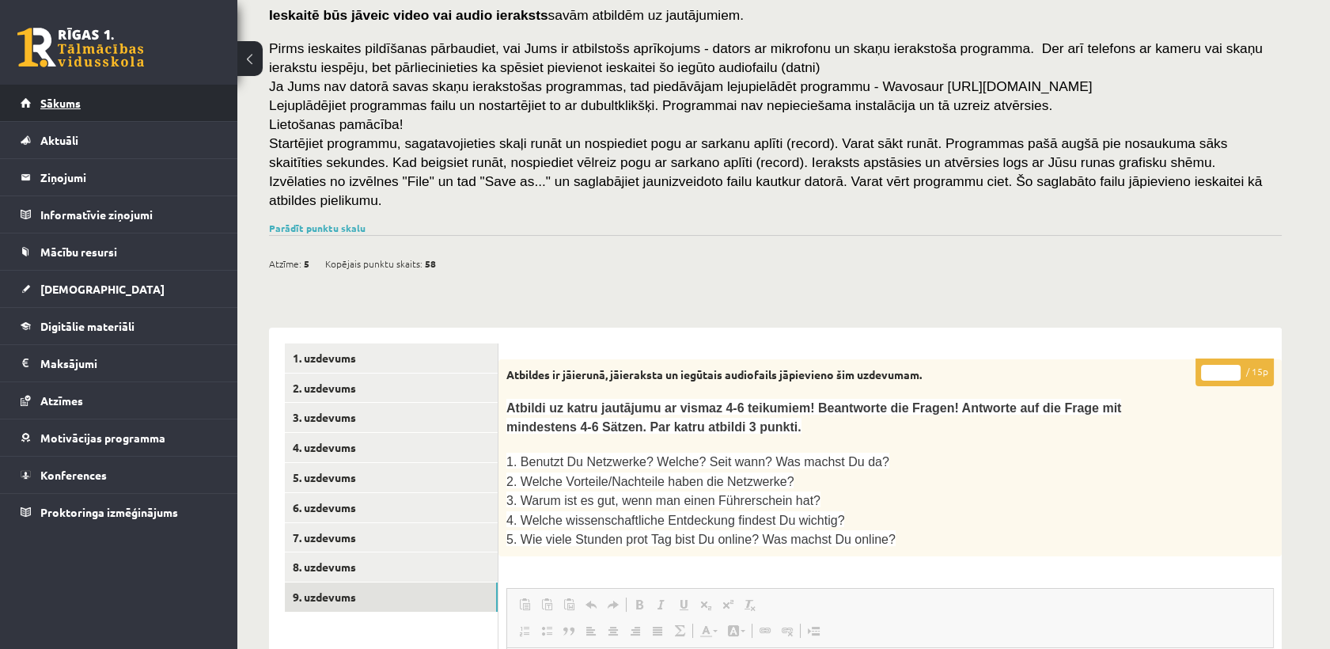
click at [160, 99] on link "Sākums" at bounding box center [119, 103] width 197 height 36
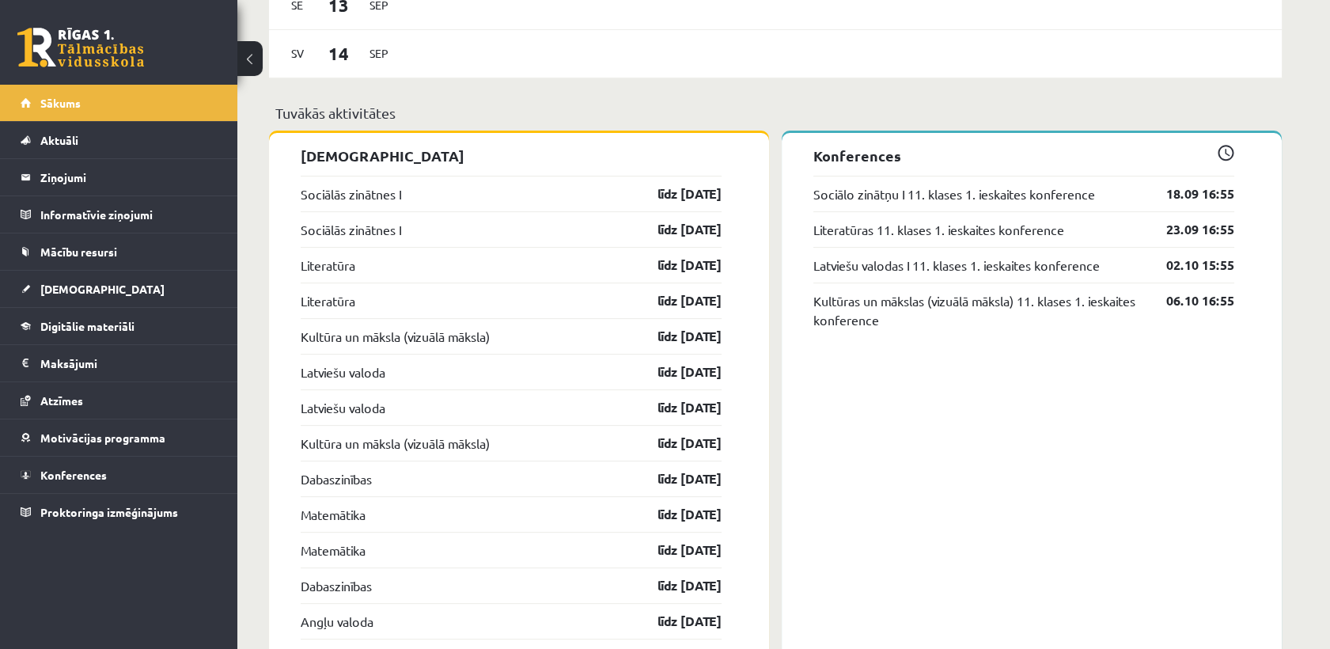
scroll to position [1336, 0]
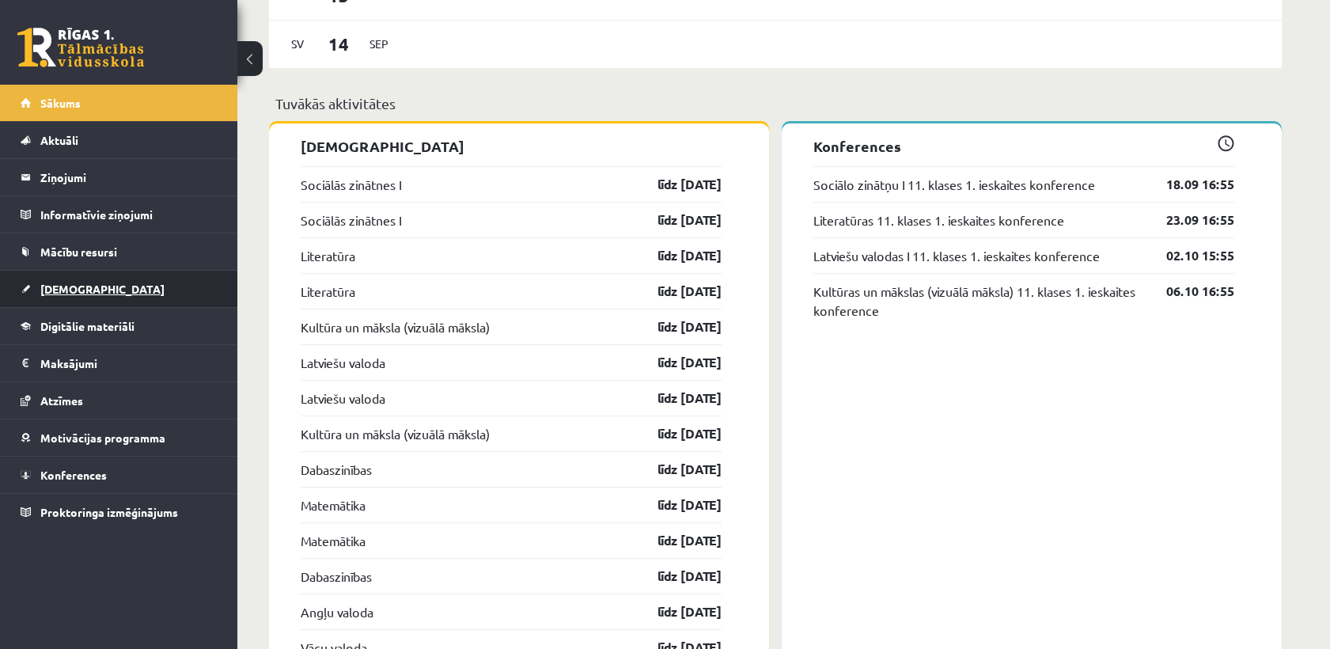
click at [94, 289] on link "[DEMOGRAPHIC_DATA]" at bounding box center [119, 289] width 197 height 36
